Goal: Complete application form: Complete application form

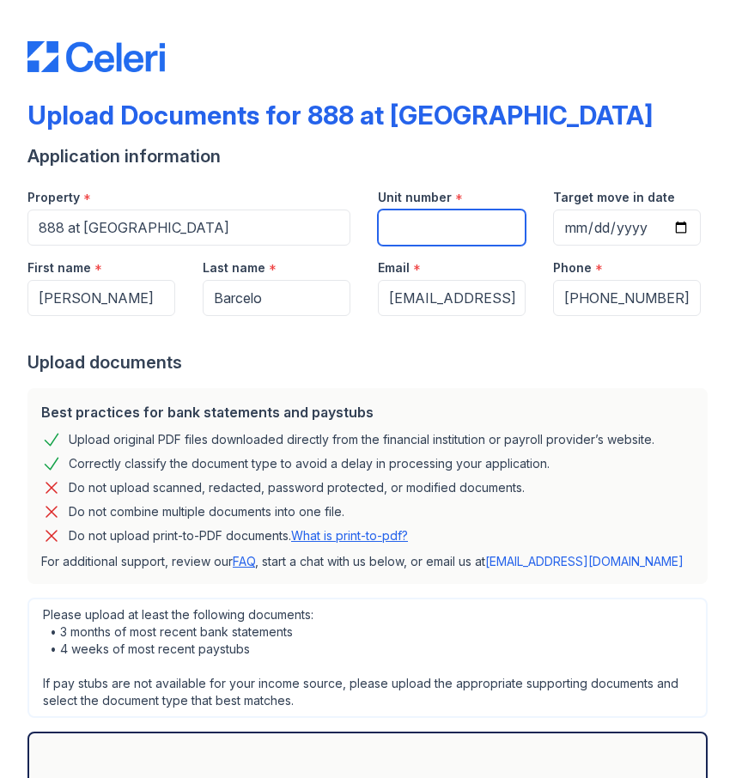
click at [421, 240] on input "Unit number" at bounding box center [452, 228] width 148 height 36
type input "3203"
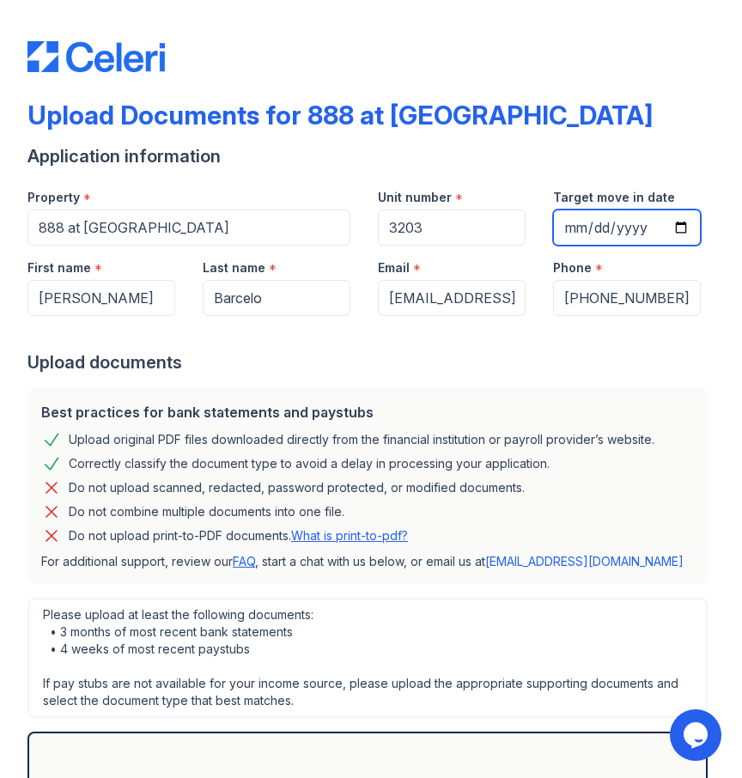
click at [583, 226] on input "Target move in date" at bounding box center [627, 228] width 148 height 36
type input "[DATE]"
click at [454, 354] on div "Upload documents" at bounding box center [370, 363] width 687 height 24
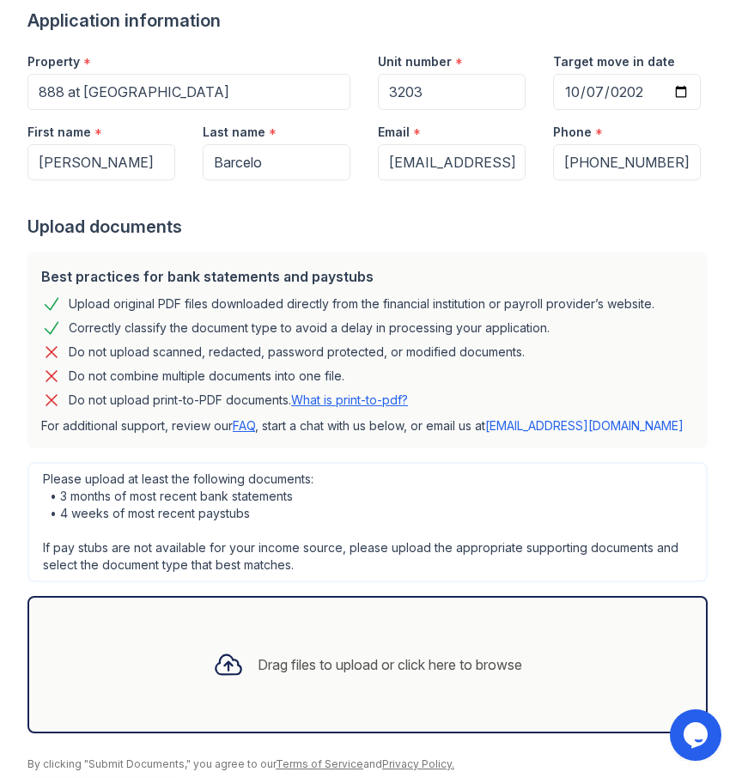
scroll to position [198, 0]
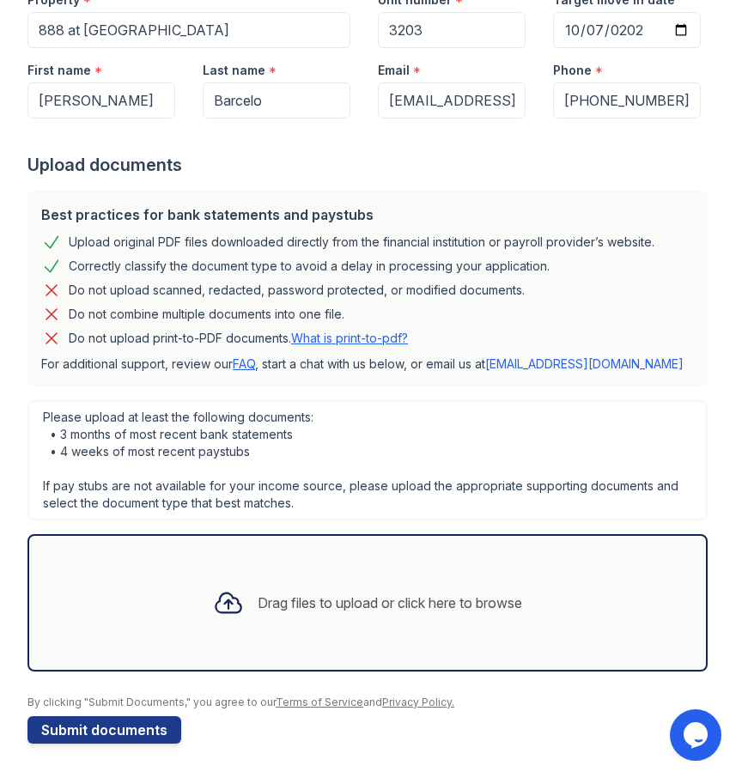
click at [271, 598] on div "Drag files to upload or click here to browse" at bounding box center [390, 603] width 265 height 21
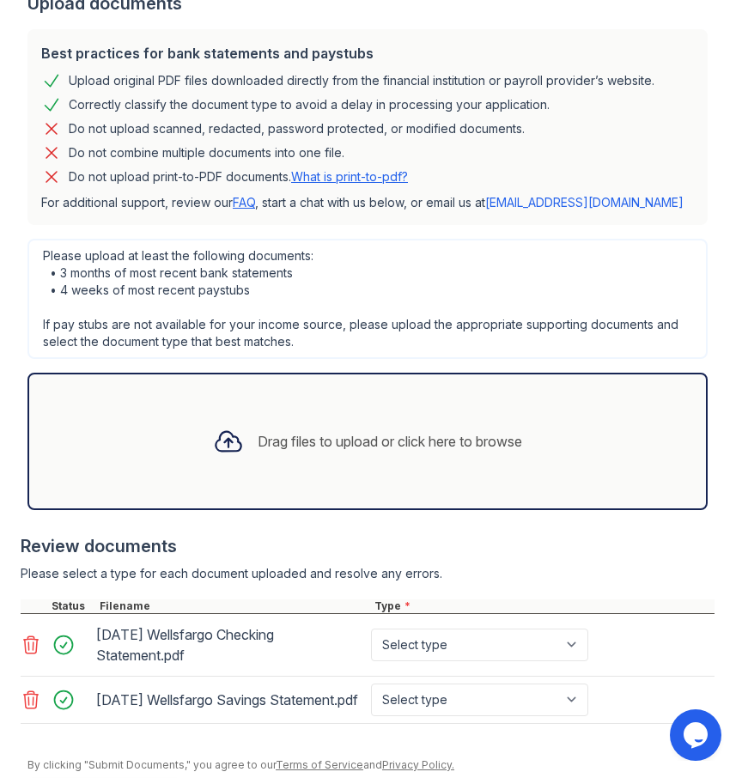
scroll to position [437, 0]
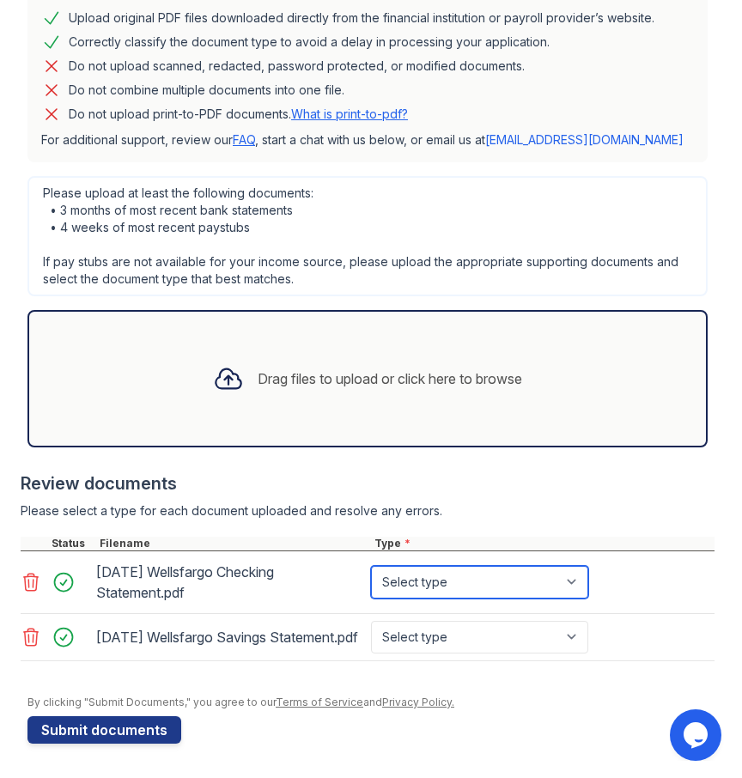
click at [525, 573] on select "Select type Paystub Bank Statement Offer Letter Tax Documents Benefit Award Let…" at bounding box center [479, 582] width 217 height 33
select select "bank_statement"
click at [371, 566] on select "Select type Paystub Bank Statement Offer Letter Tax Documents Benefit Award Let…" at bounding box center [479, 582] width 217 height 33
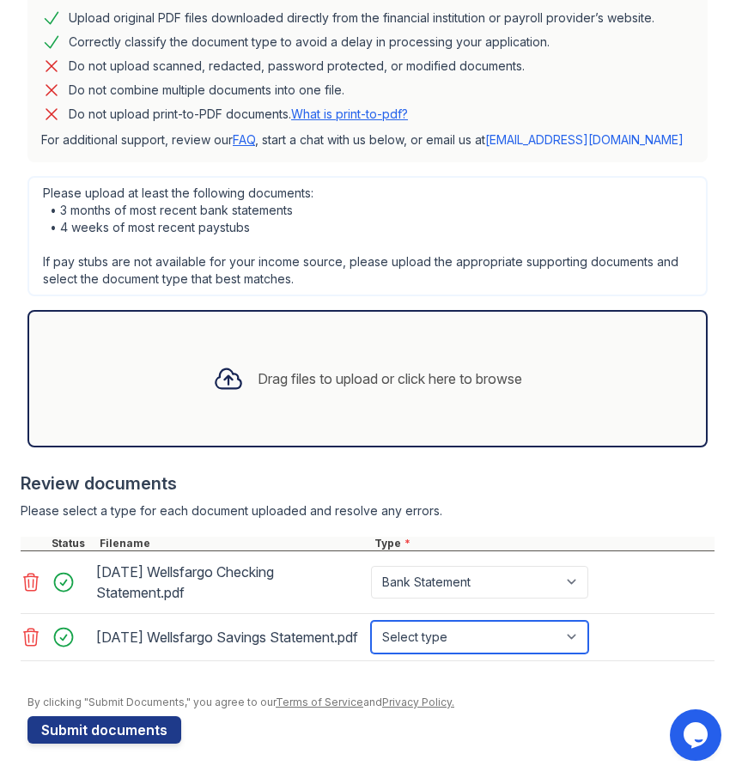
click at [524, 631] on select "Select type Paystub Bank Statement Offer Letter Tax Documents Benefit Award Let…" at bounding box center [479, 637] width 217 height 33
select select "bank_statement"
click at [371, 621] on select "Select type Paystub Bank Statement Offer Letter Tax Documents Benefit Award Let…" at bounding box center [479, 637] width 217 height 33
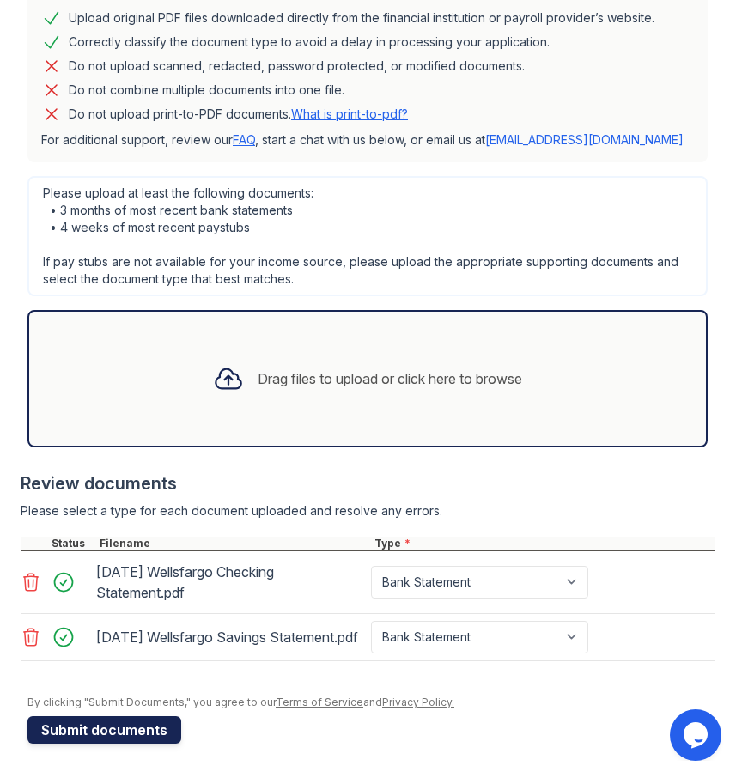
click at [131, 734] on button "Submit documents" at bounding box center [104, 730] width 154 height 27
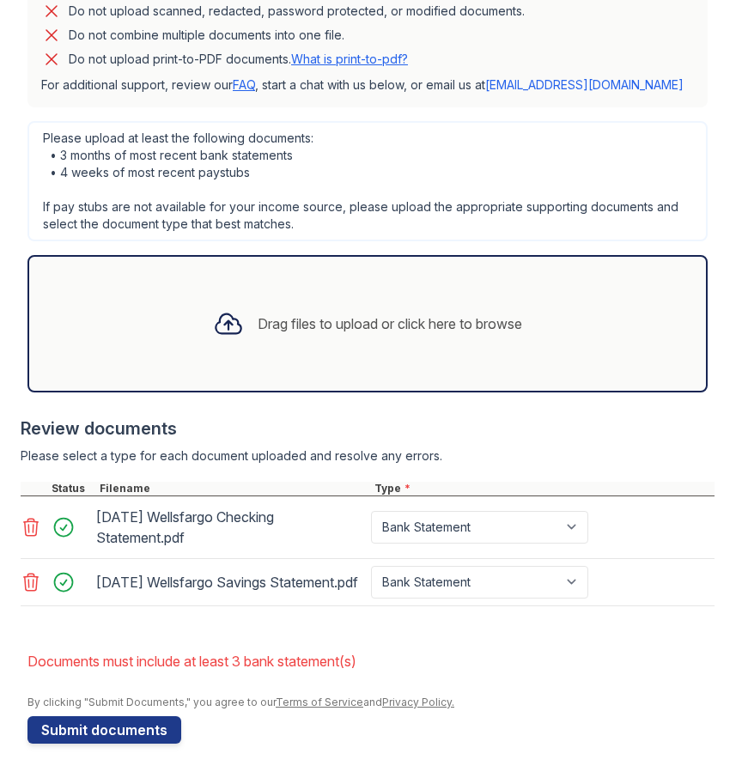
scroll to position [540, 0]
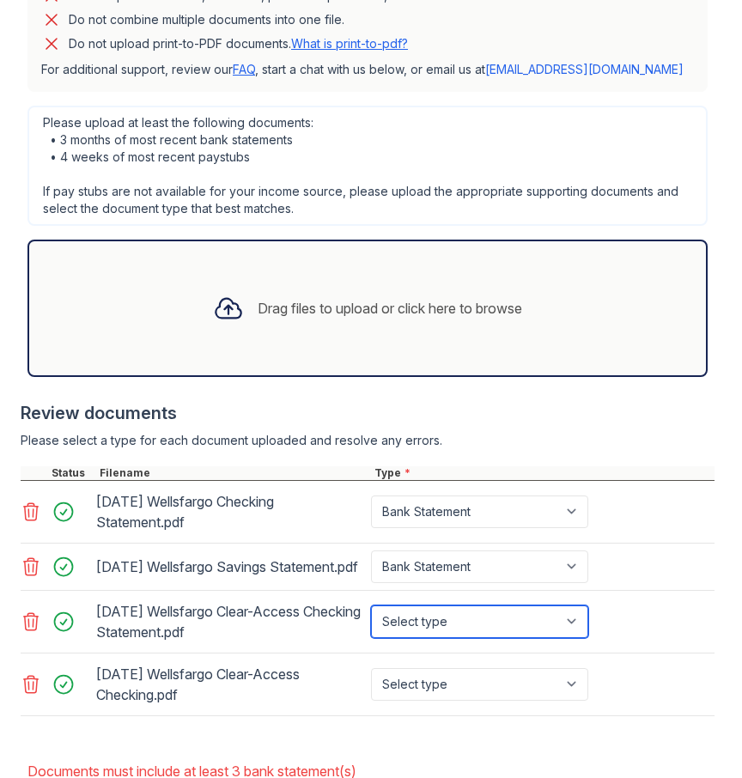
click at [473, 638] on select "Select type Paystub Bank Statement Offer Letter Tax Documents Benefit Award Let…" at bounding box center [479, 622] width 217 height 33
select select "bank_statement"
click at [371, 620] on select "Select type Paystub Bank Statement Offer Letter Tax Documents Benefit Award Let…" at bounding box center [479, 622] width 217 height 33
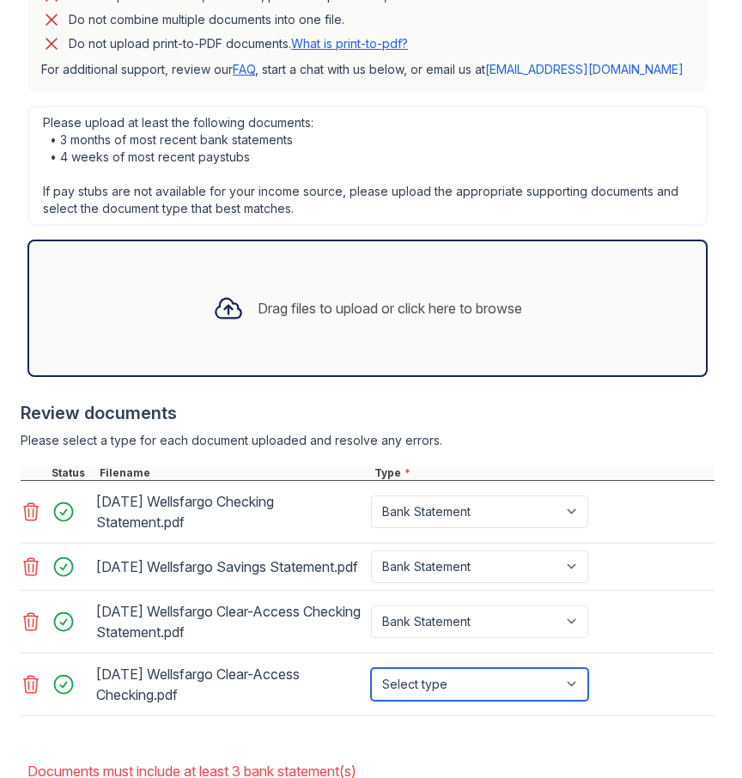
click at [479, 696] on select "Select type Paystub Bank Statement Offer Letter Tax Documents Benefit Award Let…" at bounding box center [479, 684] width 217 height 33
select select "bank_statement"
click at [371, 683] on select "Select type Paystub Bank Statement Offer Letter Tax Documents Benefit Award Let…" at bounding box center [479, 684] width 217 height 33
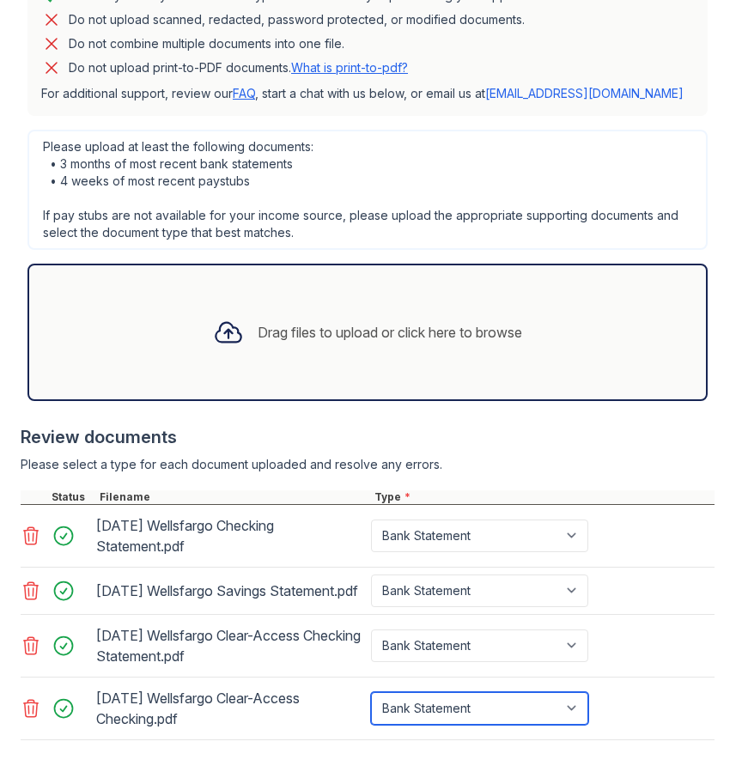
scroll to position [505, 0]
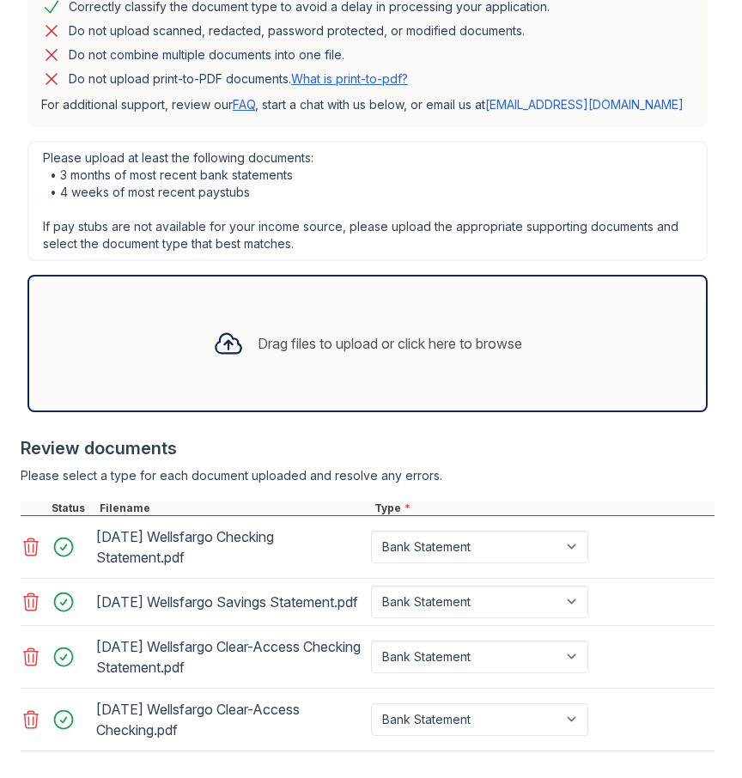
click at [34, 607] on icon at bounding box center [31, 602] width 21 height 21
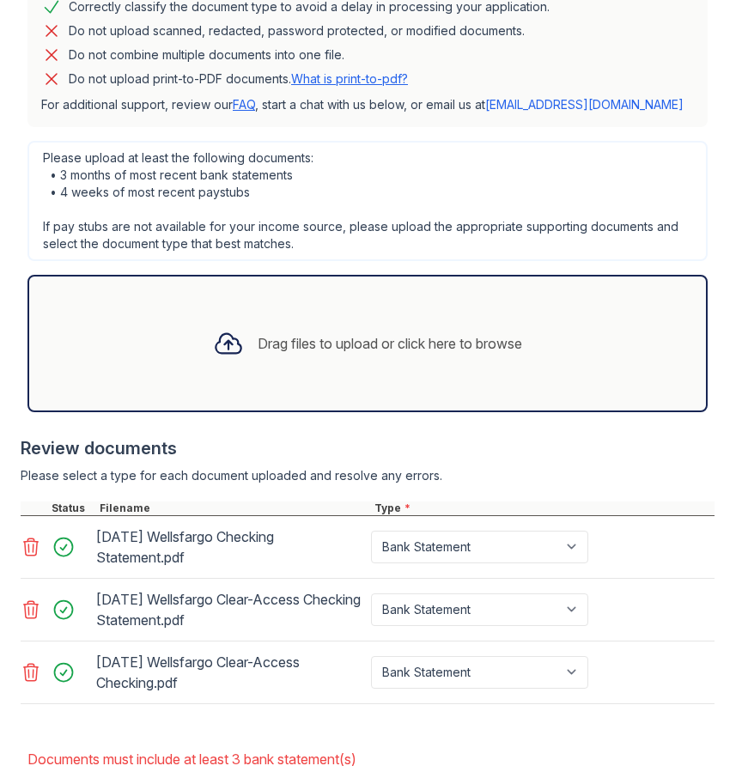
click at [28, 550] on icon at bounding box center [31, 547] width 15 height 17
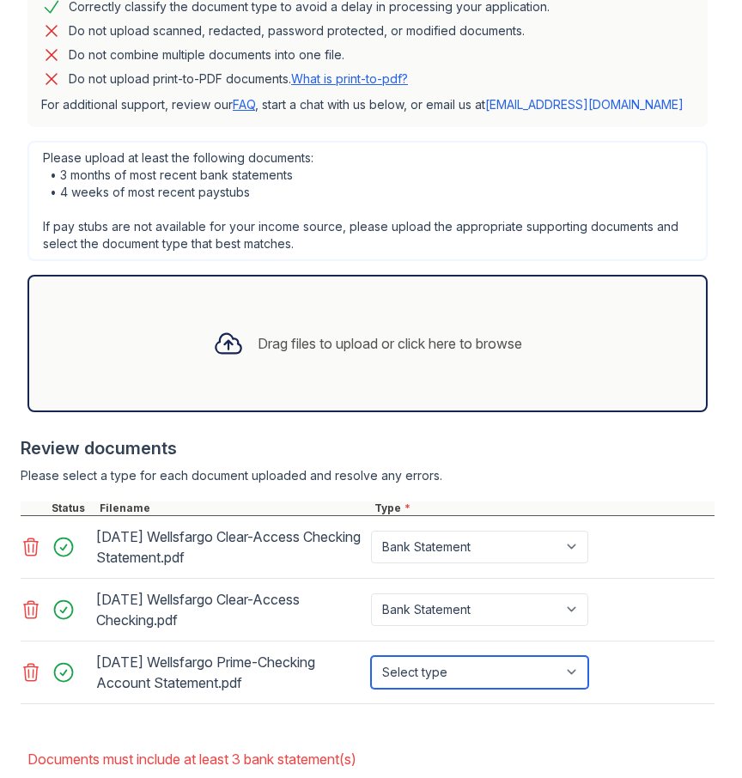
click at [438, 671] on select "Select type Paystub Bank Statement Offer Letter Tax Documents Benefit Award Let…" at bounding box center [479, 672] width 217 height 33
select select "bank_statement"
click at [371, 656] on select "Select type Paystub Bank Statement Offer Letter Tax Documents Benefit Award Let…" at bounding box center [479, 672] width 217 height 33
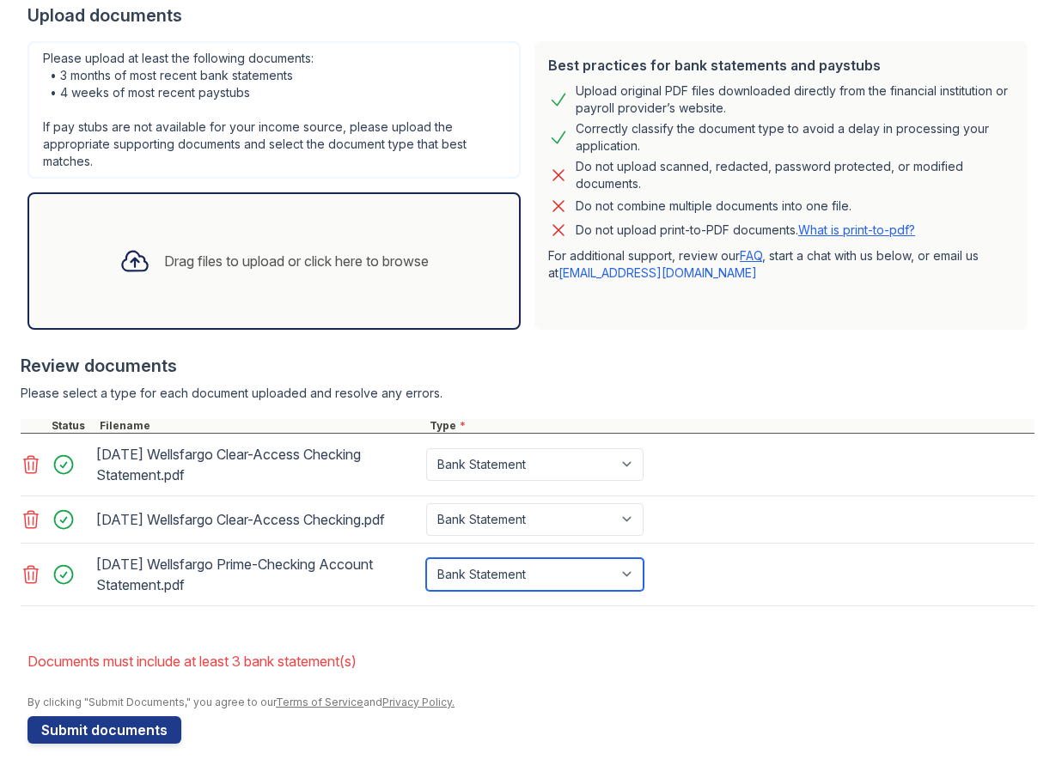
scroll to position [411, 0]
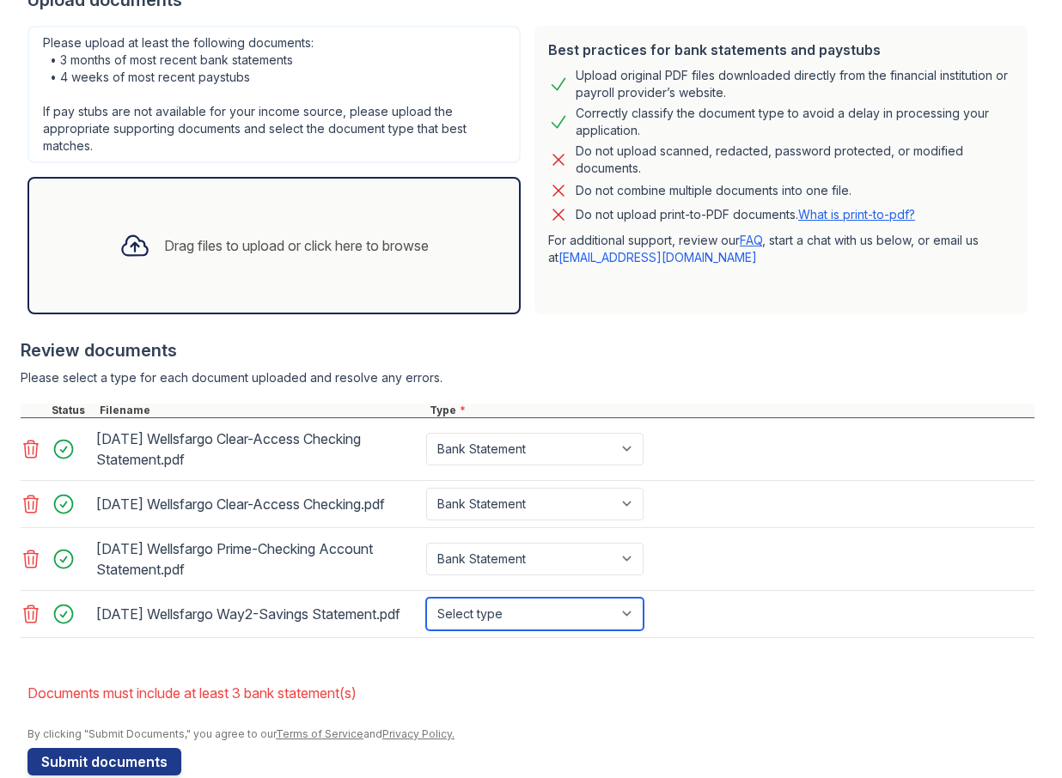
click at [469, 631] on select "Select type Paystub Bank Statement Offer Letter Tax Documents Benefit Award Let…" at bounding box center [534, 614] width 217 height 33
select select "bank_statement"
click at [426, 620] on select "Select type Paystub Bank Statement Offer Letter Tax Documents Benefit Award Let…" at bounding box center [534, 614] width 217 height 33
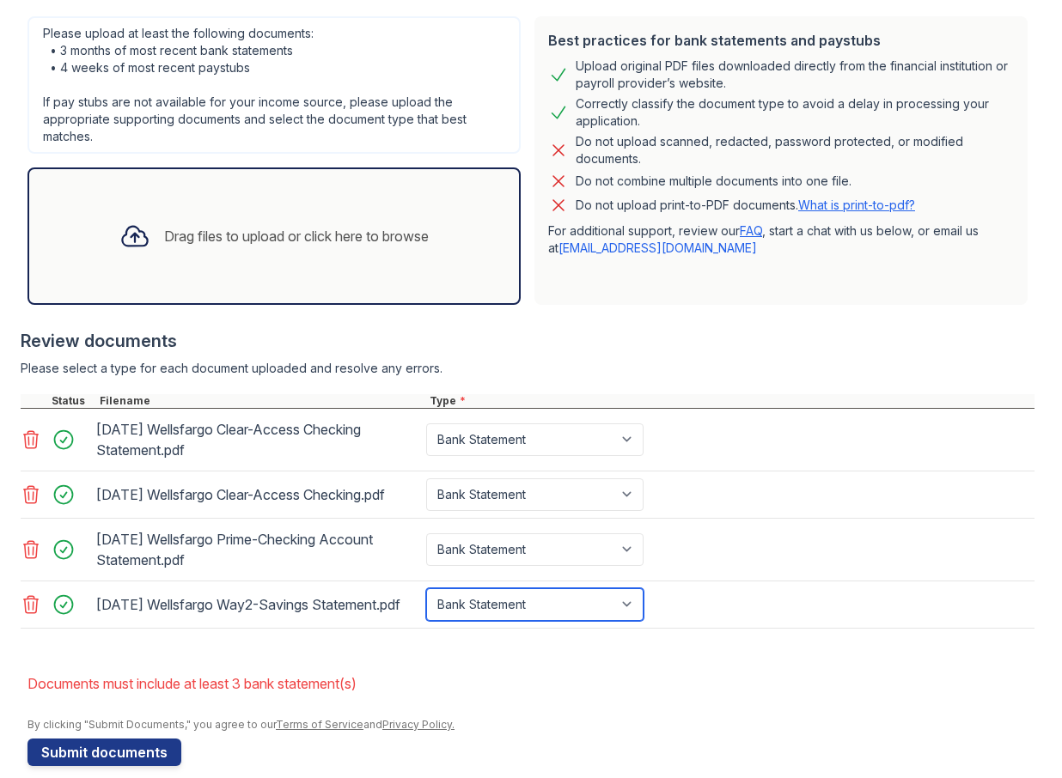
scroll to position [473, 0]
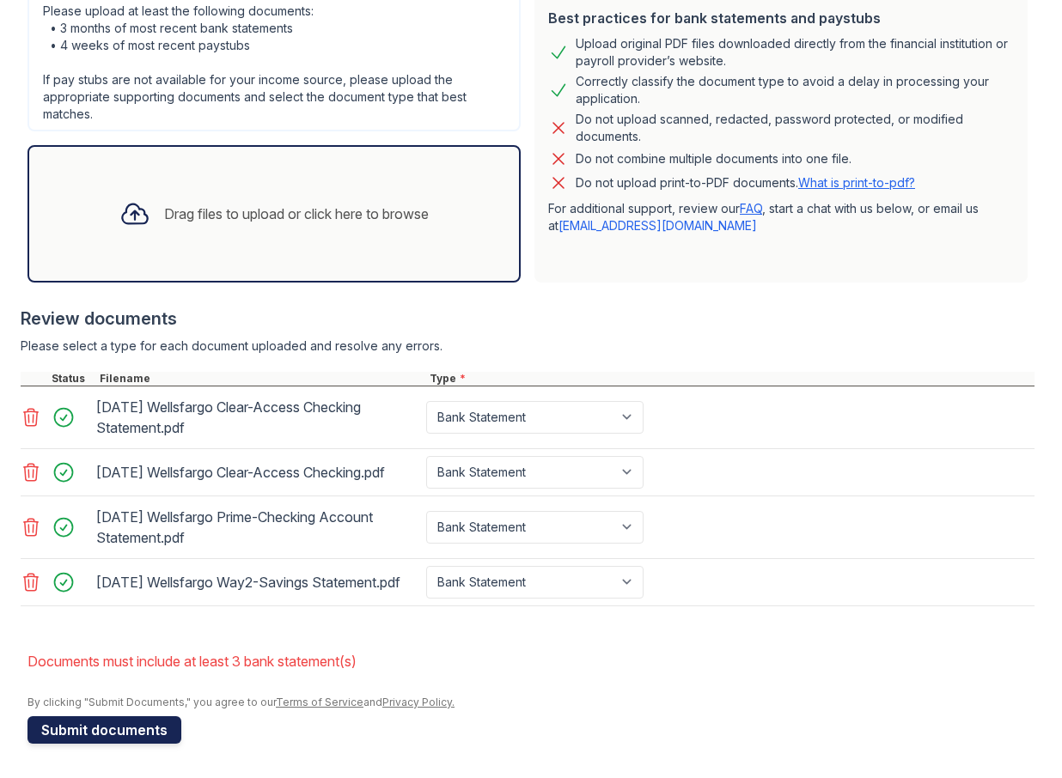
click at [106, 733] on button "Submit documents" at bounding box center [104, 730] width 154 height 27
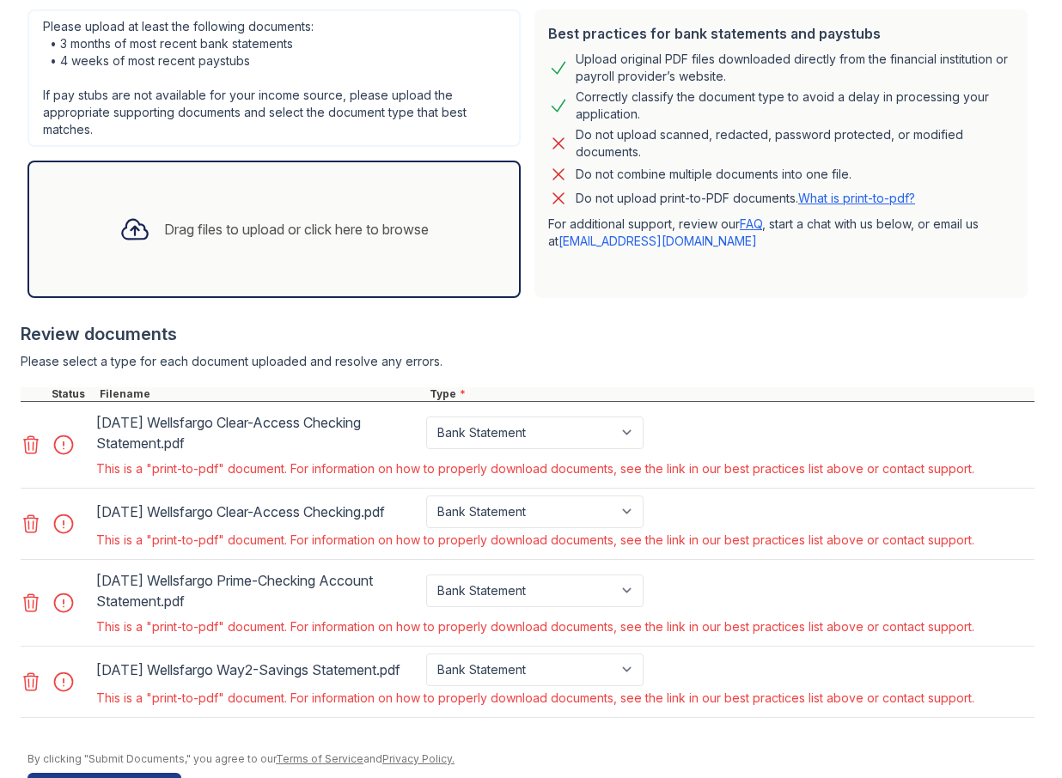
scroll to position [515, 0]
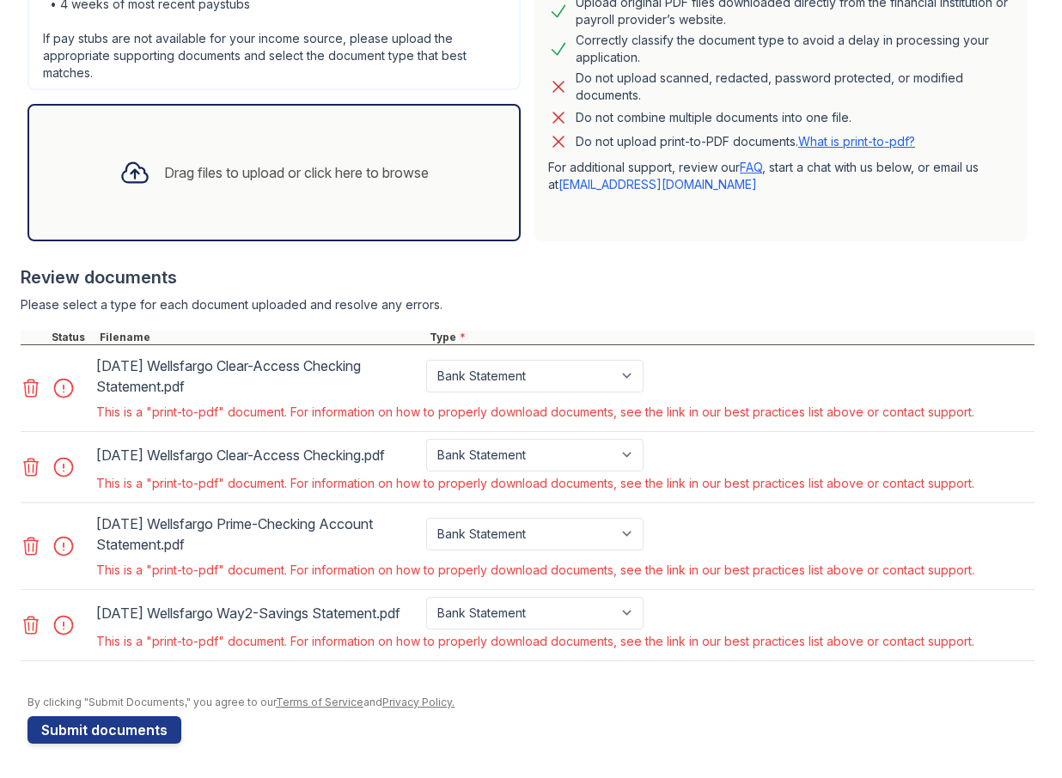
click at [33, 380] on icon at bounding box center [31, 388] width 15 height 17
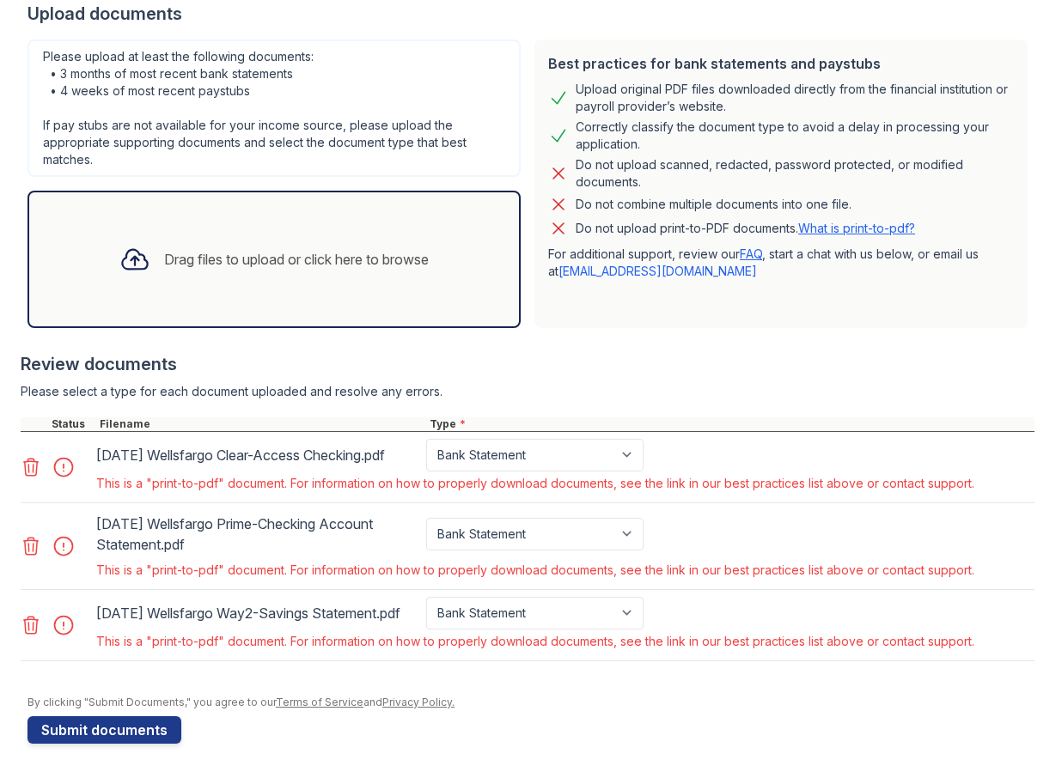
click at [33, 459] on icon at bounding box center [31, 467] width 15 height 17
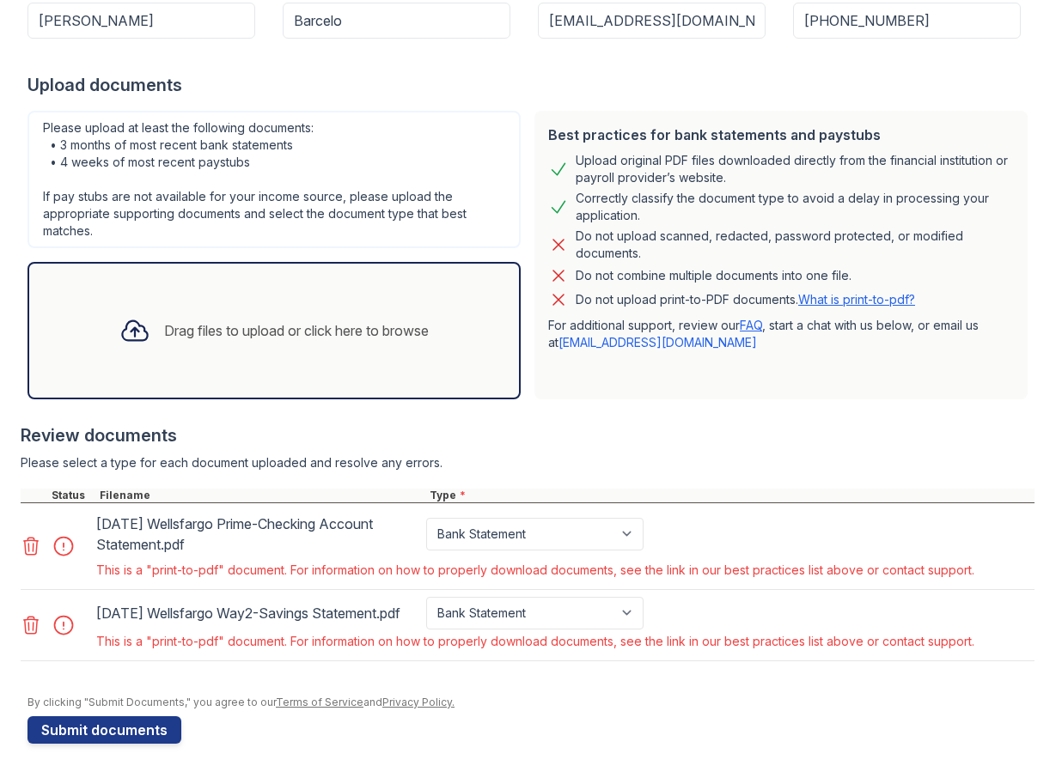
click at [31, 536] on icon at bounding box center [31, 546] width 21 height 21
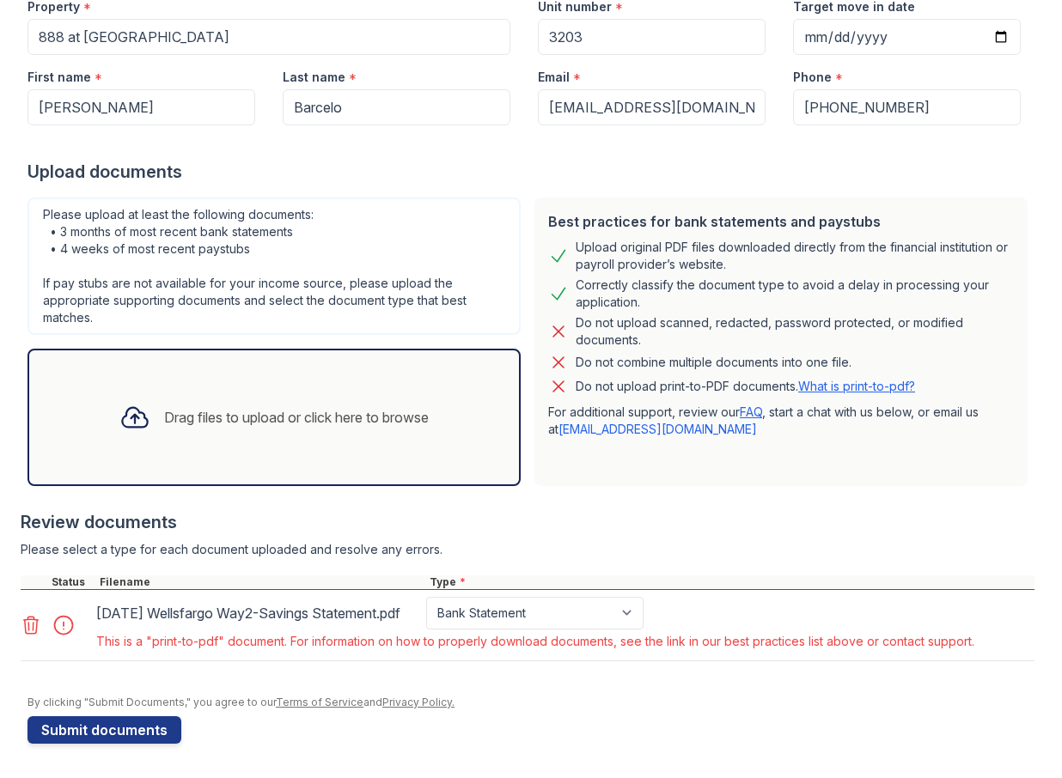
click at [30, 615] on icon at bounding box center [31, 625] width 21 height 21
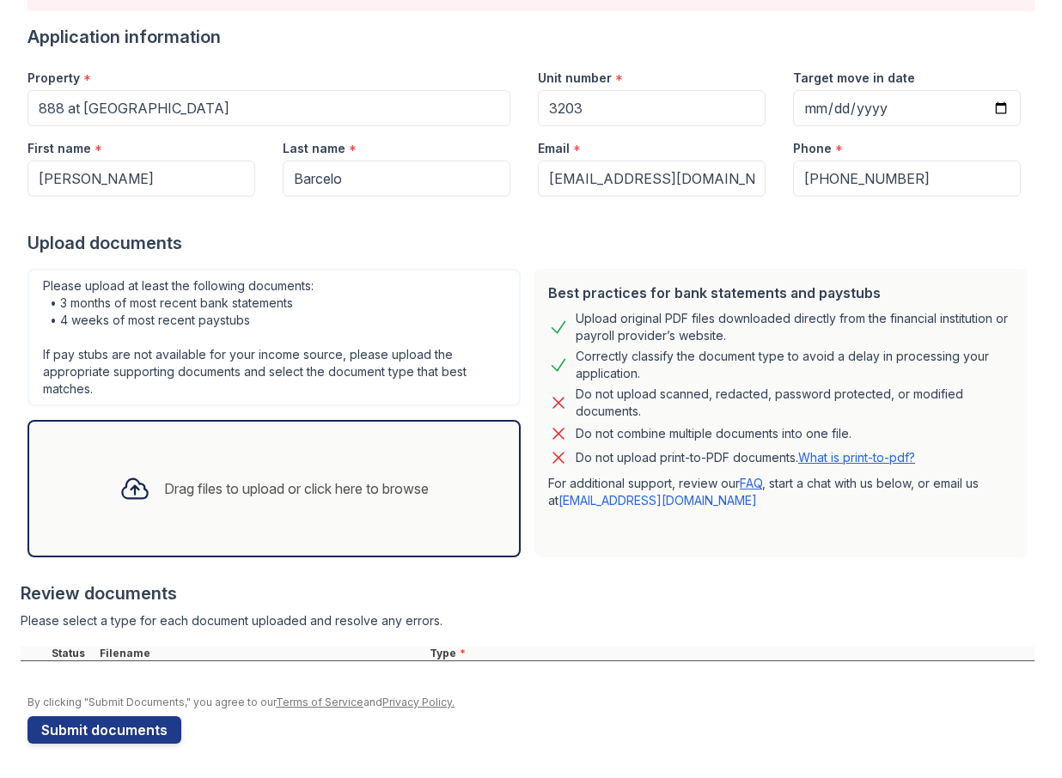
scroll to position [168, 0]
click at [741, 460] on link "What is print-to-pdf?" at bounding box center [856, 457] width 117 height 15
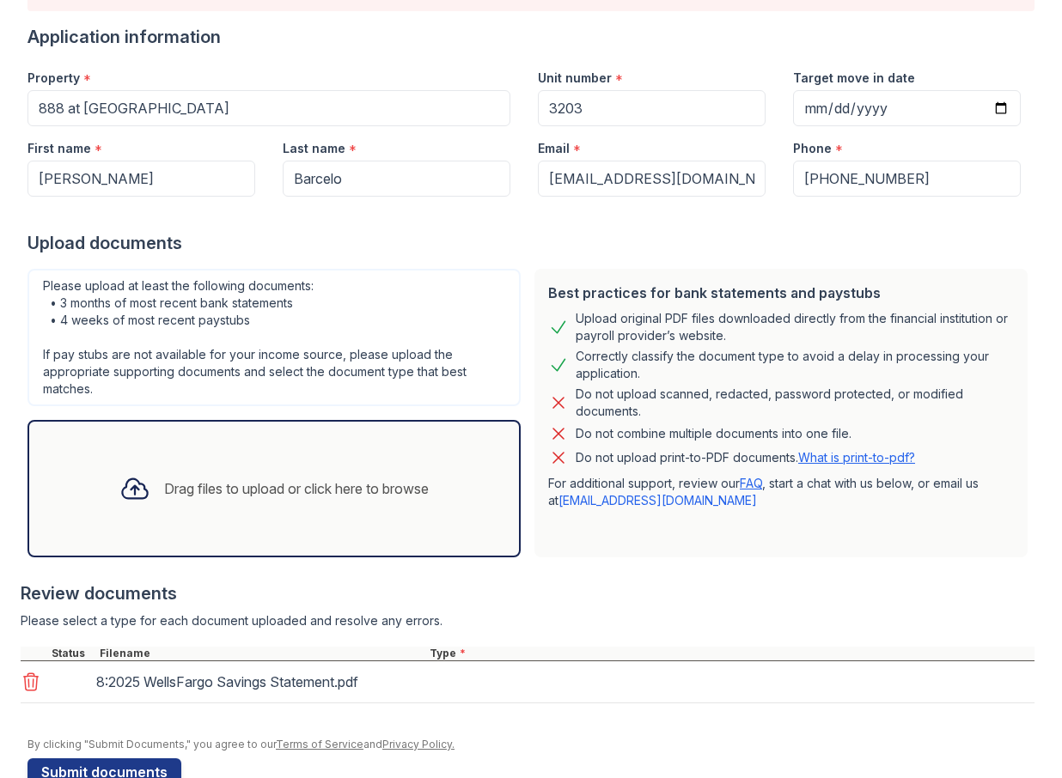
scroll to position [210, 0]
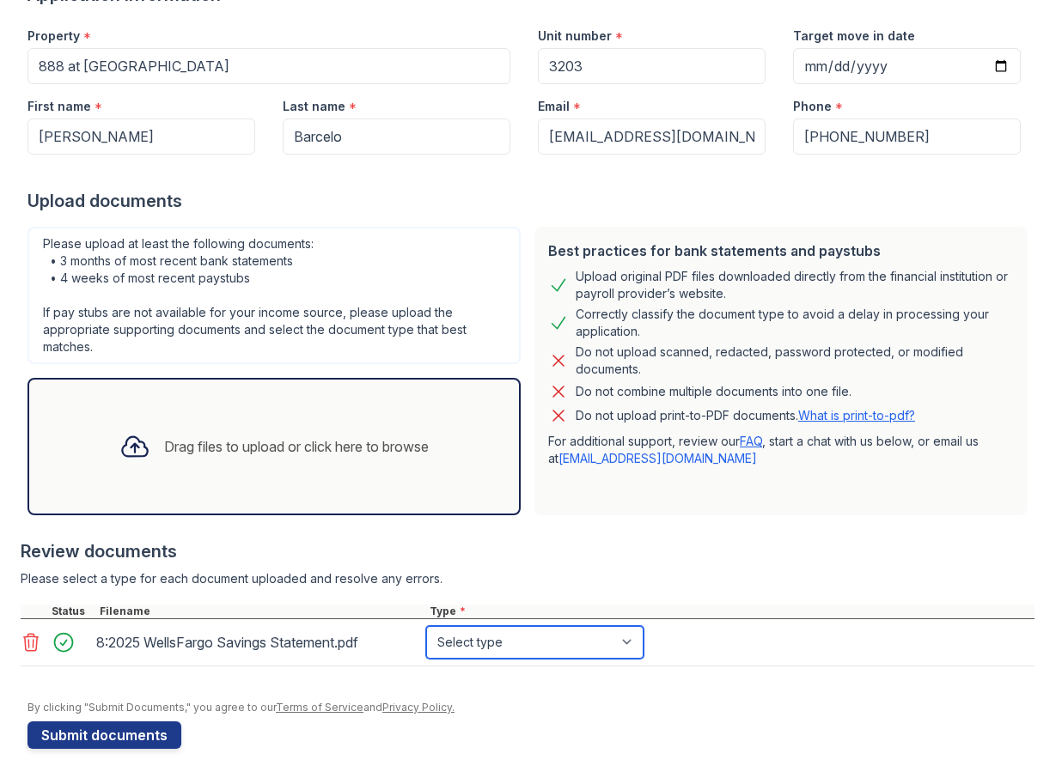
click at [492, 643] on select "Select type Paystub Bank Statement Offer Letter Tax Documents Benefit Award Let…" at bounding box center [534, 642] width 217 height 33
select select "bank_statement"
click at [426, 626] on select "Select type Paystub Bank Statement Offer Letter Tax Documents Benefit Award Let…" at bounding box center [534, 642] width 217 height 33
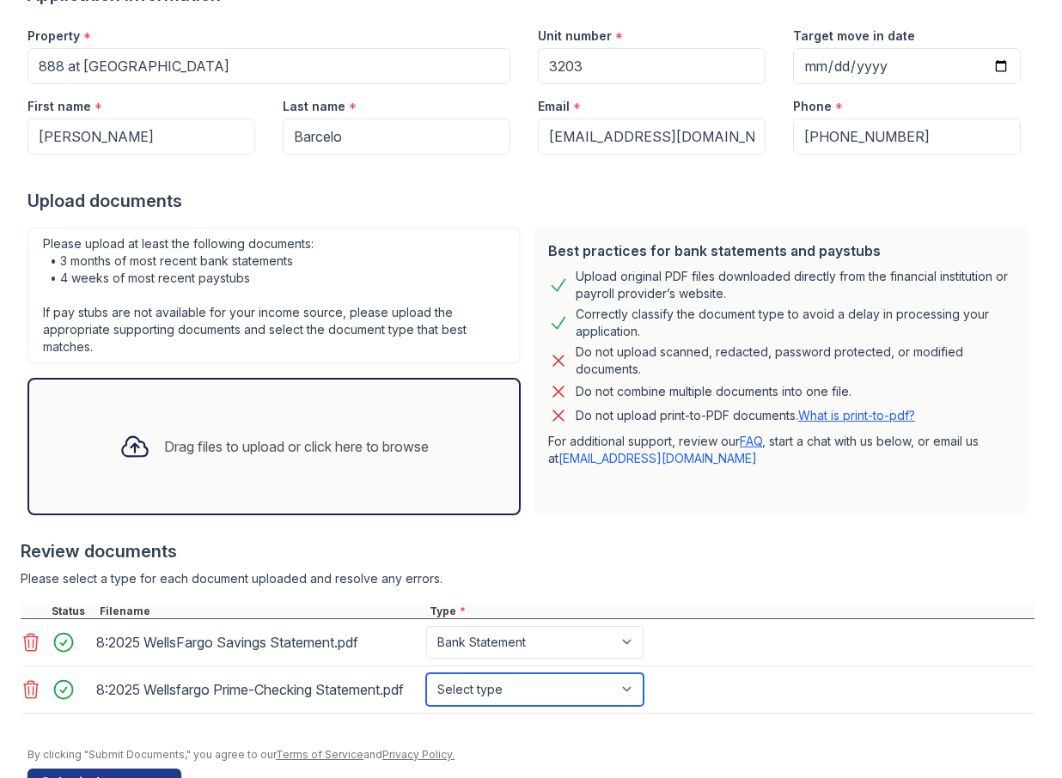
click at [509, 698] on select "Select type Paystub Bank Statement Offer Letter Tax Documents Benefit Award Let…" at bounding box center [534, 690] width 217 height 33
click at [426, 680] on select "Select type Paystub Bank Statement Offer Letter Tax Documents Benefit Award Let…" at bounding box center [534, 690] width 217 height 33
click at [502, 703] on select "Select type Paystub Bank Statement Offer Letter Tax Documents Benefit Award Let…" at bounding box center [534, 690] width 217 height 33
select select "bank_statement"
click at [426, 680] on select "Select type Paystub Bank Statement Offer Letter Tax Documents Benefit Award Let…" at bounding box center [534, 690] width 217 height 33
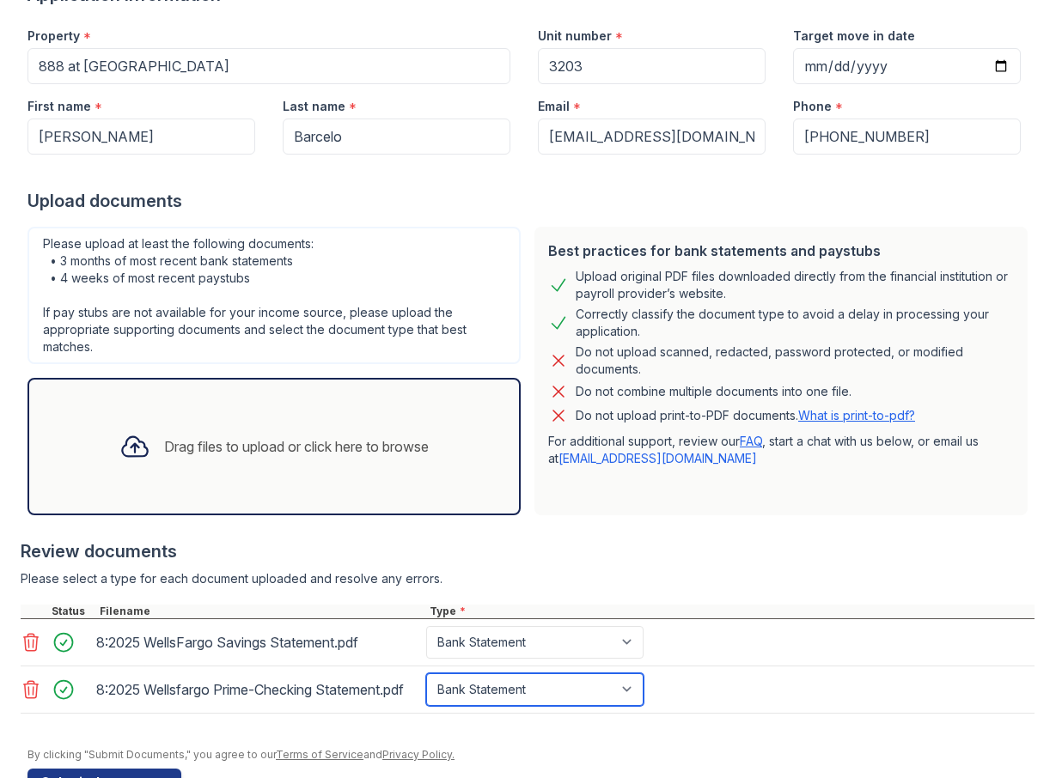
scroll to position [277, 0]
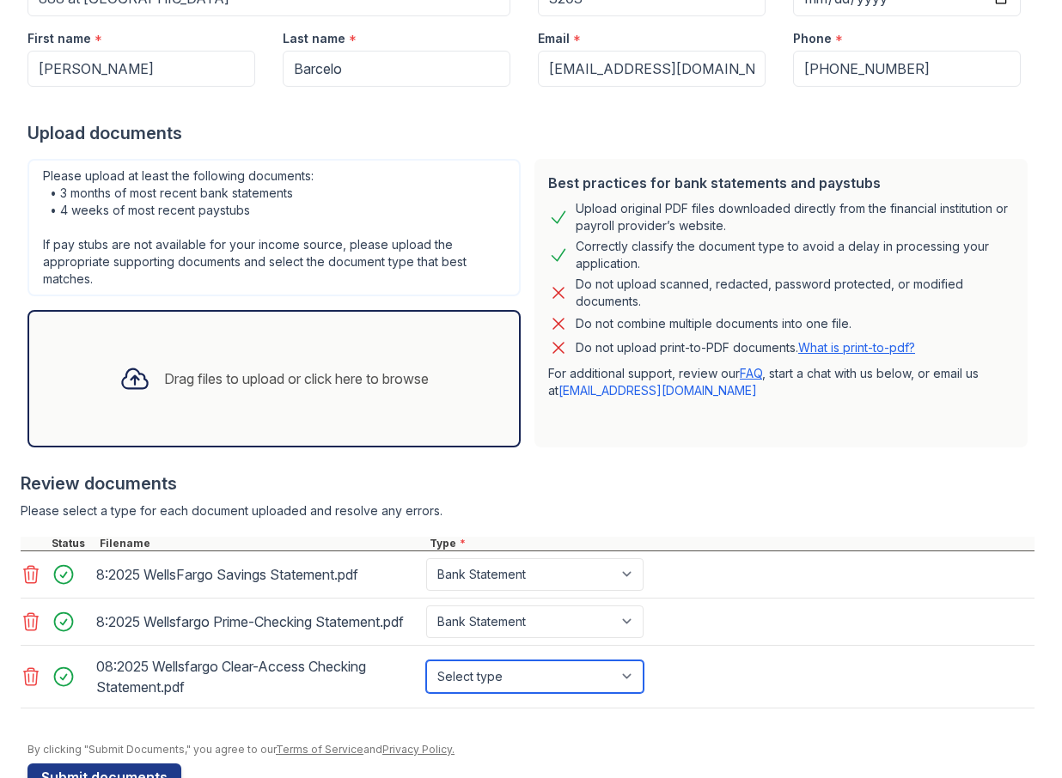
click at [470, 692] on select "Select type Paystub Bank Statement Offer Letter Tax Documents Benefit Award Let…" at bounding box center [534, 677] width 217 height 33
select select "bank_statement"
click at [426, 675] on select "Select type Paystub Bank Statement Offer Letter Tax Documents Benefit Award Let…" at bounding box center [534, 677] width 217 height 33
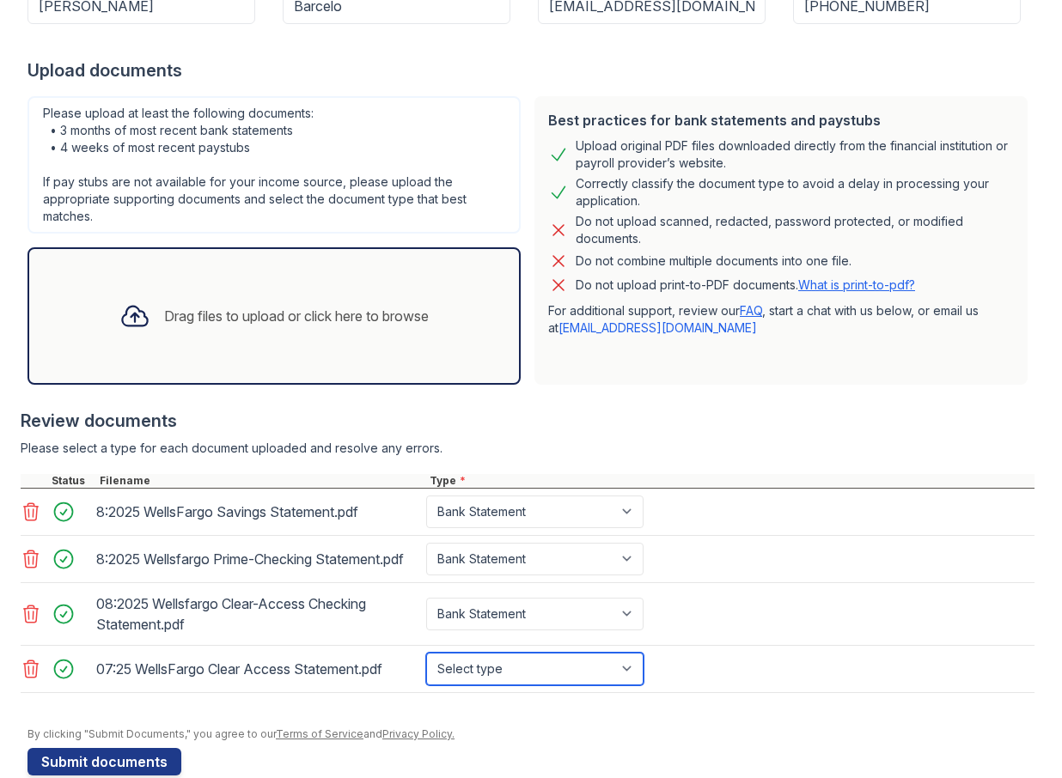
click at [515, 684] on select "Select type Paystub Bank Statement Offer Letter Tax Documents Benefit Award Let…" at bounding box center [534, 669] width 217 height 33
select select "bank_statement"
click at [426, 668] on select "Select type Paystub Bank Statement Offer Letter Tax Documents Benefit Award Let…" at bounding box center [534, 669] width 217 height 33
click at [717, 693] on div "07:25 WellsFargo Clear Access Statement.pdf Select type Paystub Bank Statement …" at bounding box center [528, 669] width 1014 height 47
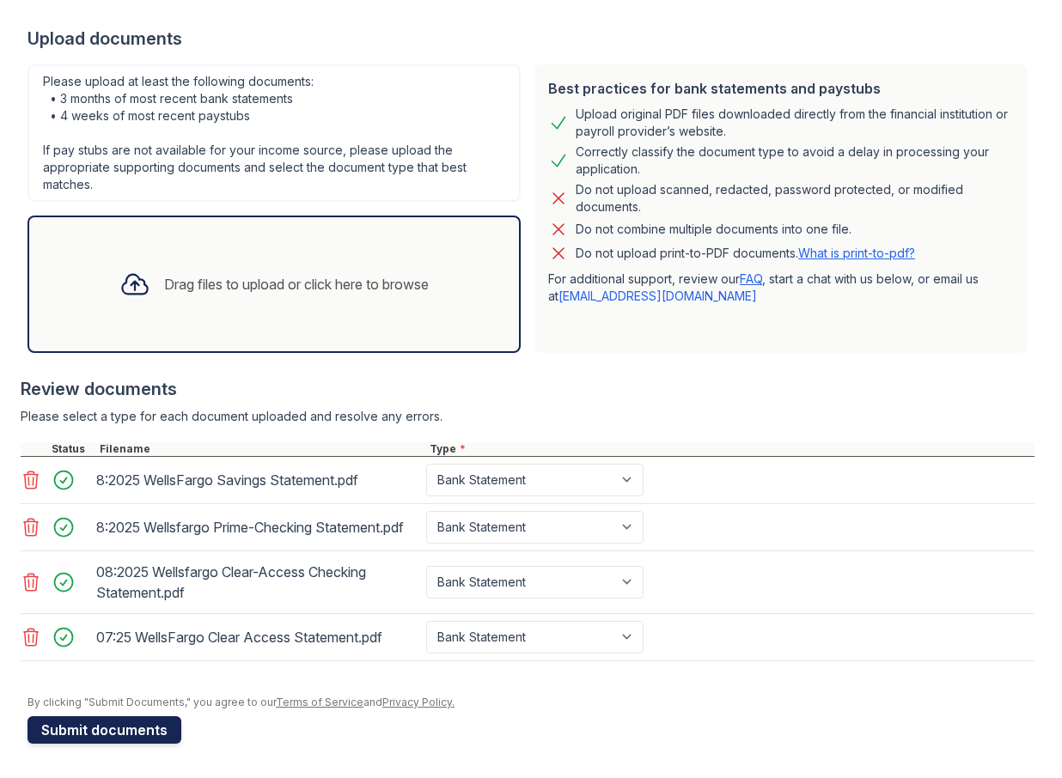
click at [122, 731] on button "Submit documents" at bounding box center [104, 730] width 154 height 27
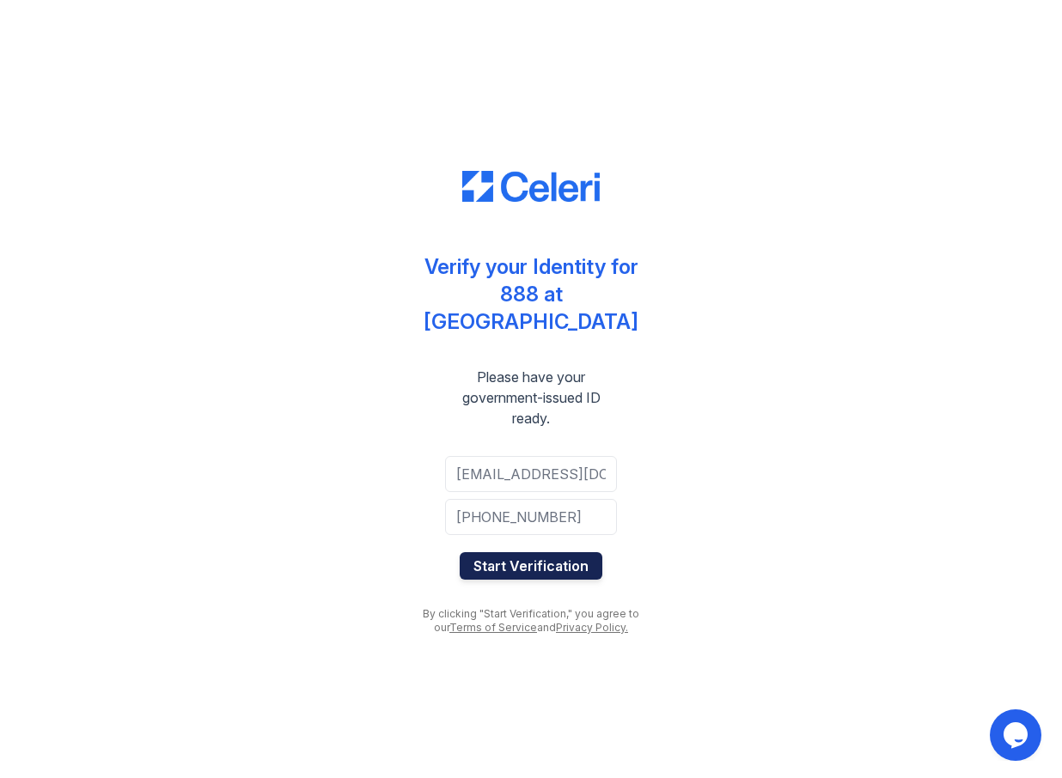
click at [534, 554] on button "Start Verification" at bounding box center [531, 565] width 143 height 27
